Goal: Browse casually: Explore the website without a specific task or goal

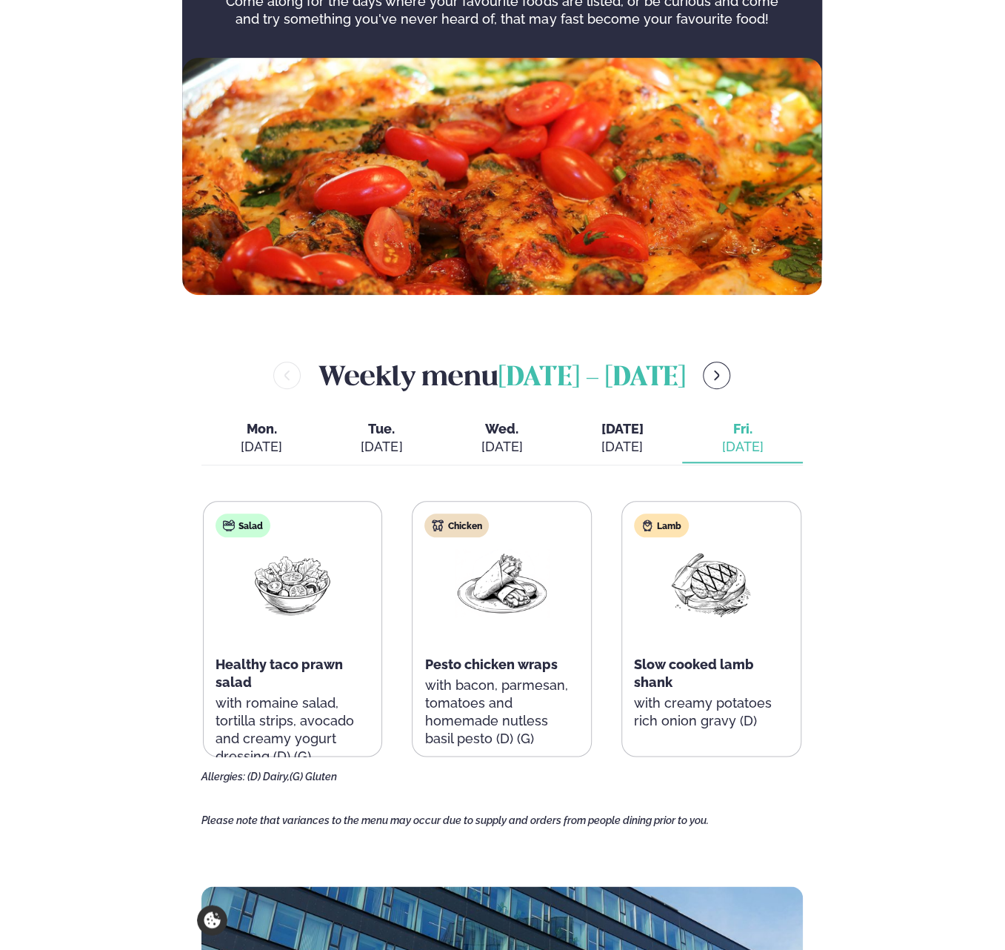
scroll to position [175, 0]
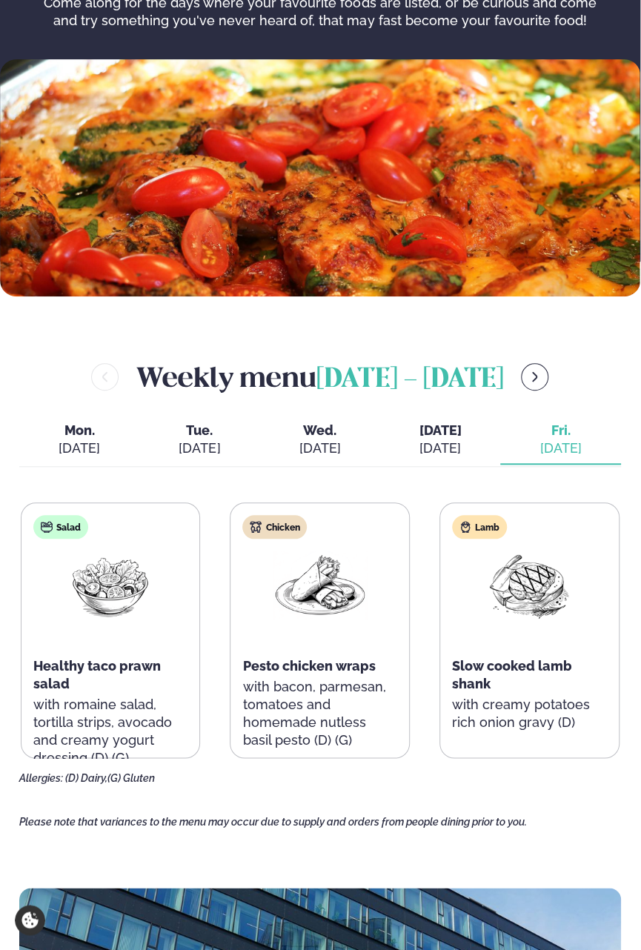
click at [623, 453] on main "Home / Weekly Menu Our weekly menu Come along for the days where your favourite…" at bounding box center [320, 803] width 641 height 1957
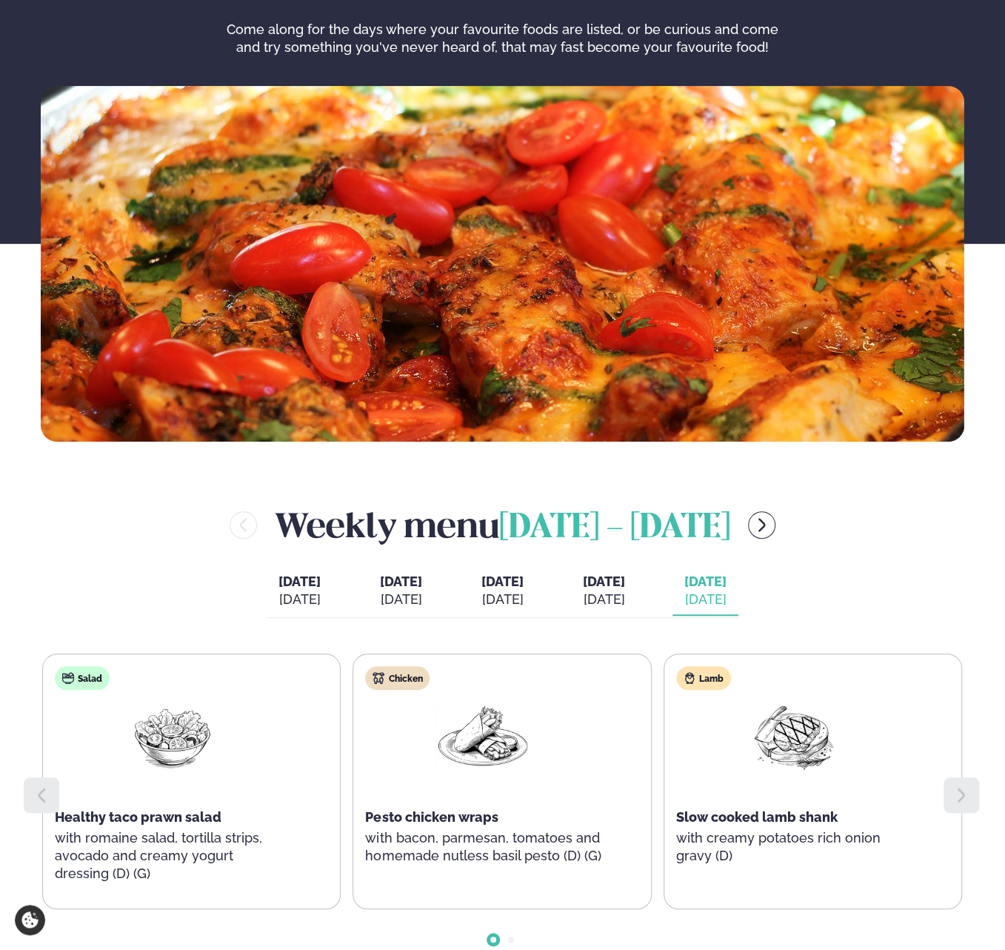
scroll to position [249, 0]
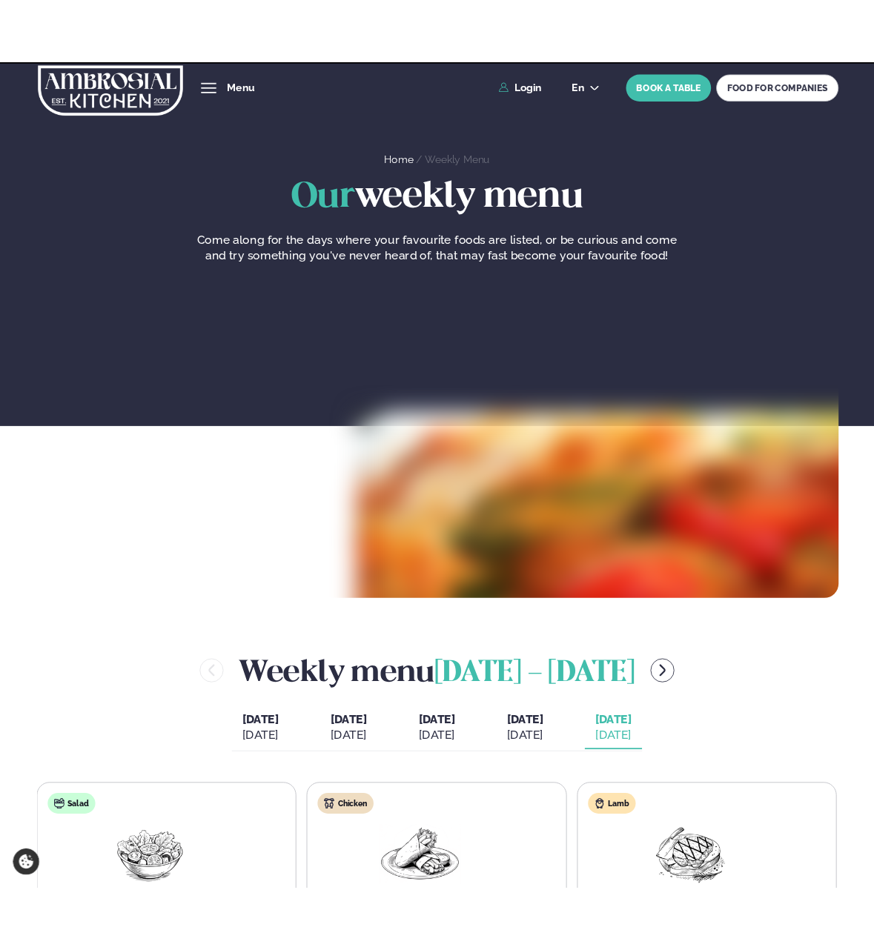
scroll to position [249, 0]
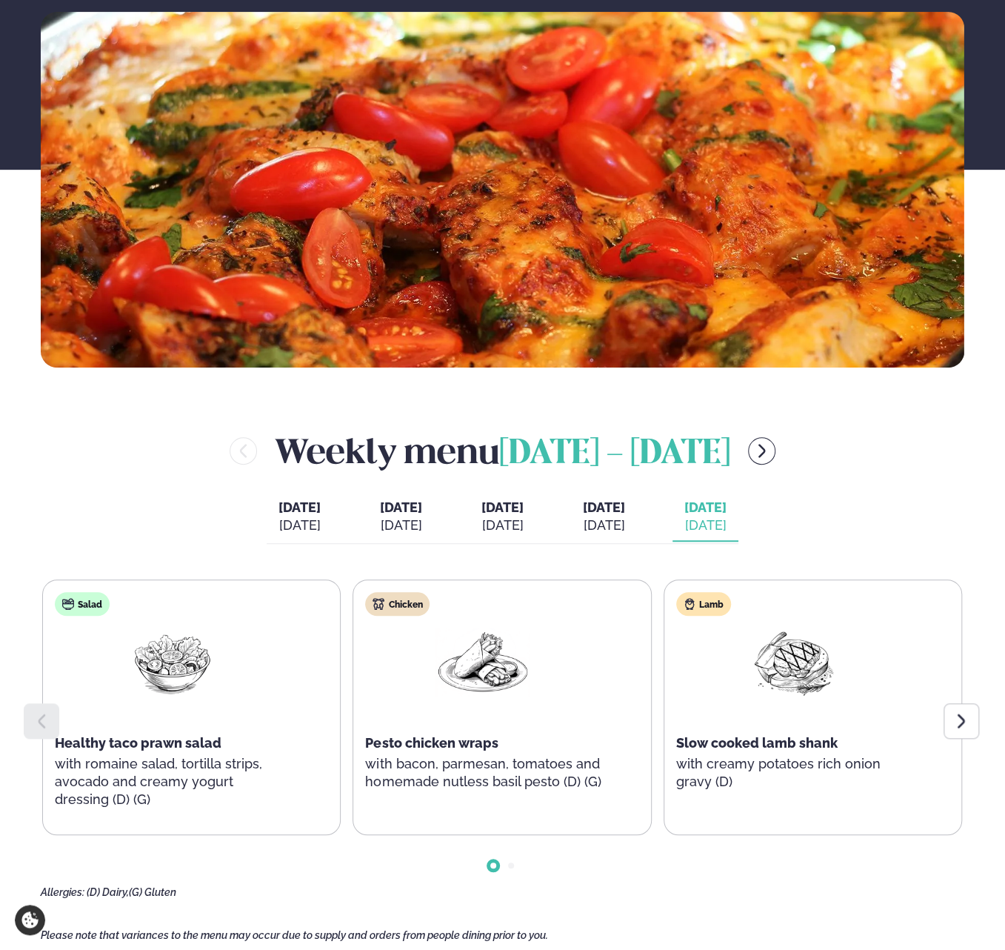
click at [991, 743] on main "Home / Weekly Menu Our weekly menu Come along for the days where your favourite…" at bounding box center [502, 742] width 1005 height 1983
drag, startPoint x: 991, startPoint y: 743, endPoint x: 956, endPoint y: 719, distance: 43.2
click at [956, 719] on icon at bounding box center [962, 721] width 18 height 18
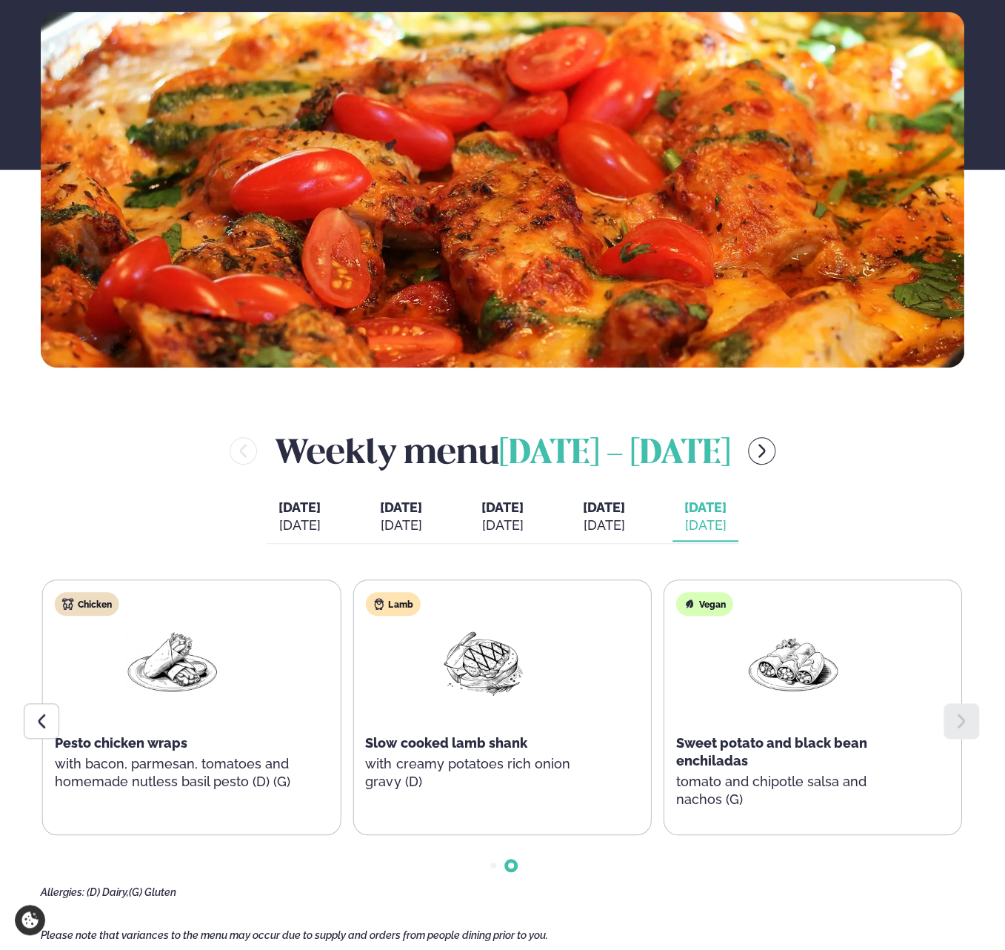
click at [47, 716] on icon at bounding box center [42, 721] width 18 height 18
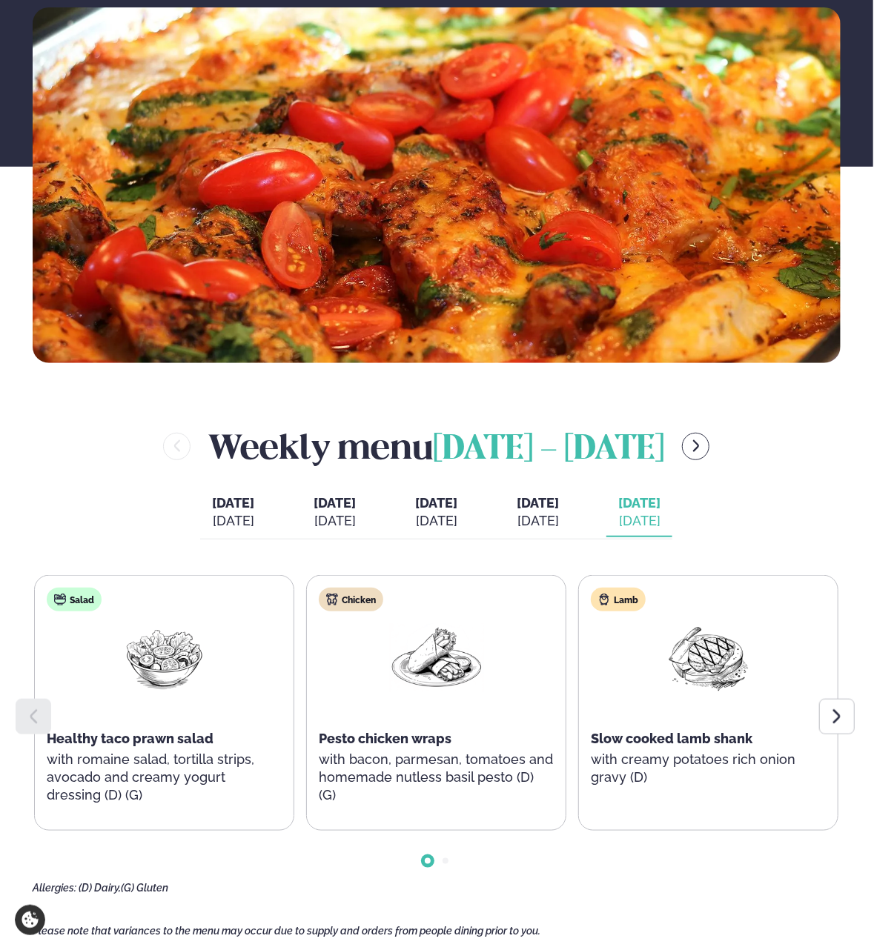
click at [830, 721] on icon at bounding box center [837, 717] width 18 height 18
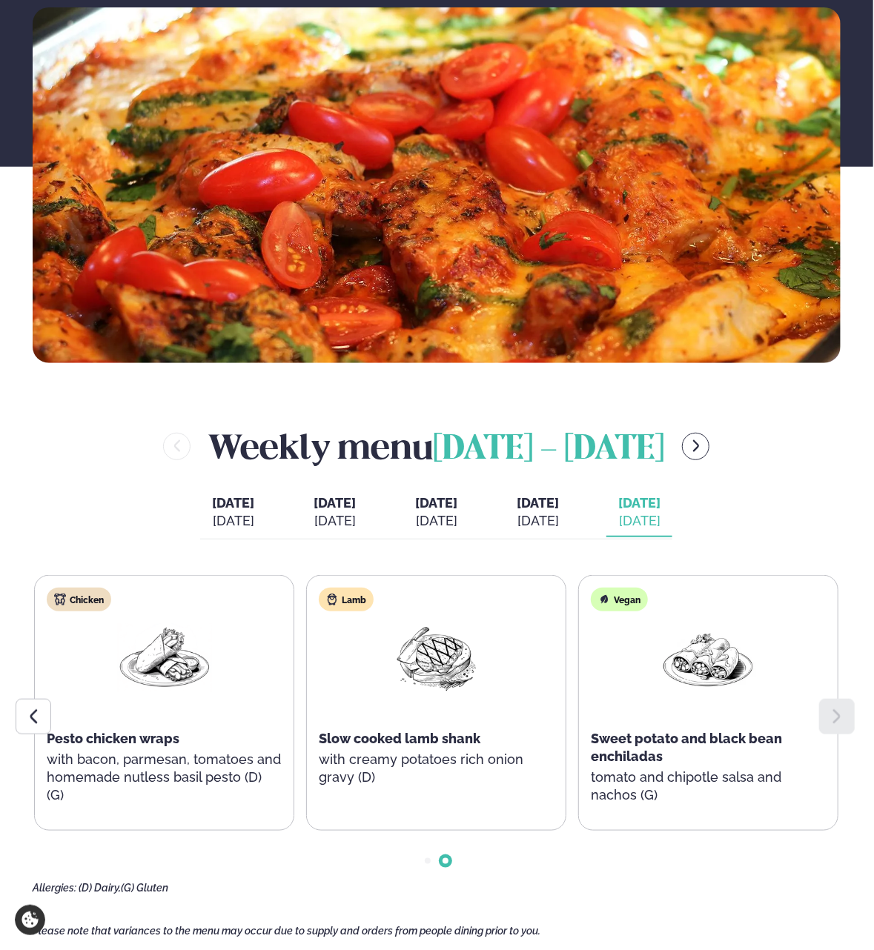
click at [24, 721] on div at bounding box center [34, 717] width 36 height 36
